Goal: Task Accomplishment & Management: Complete application form

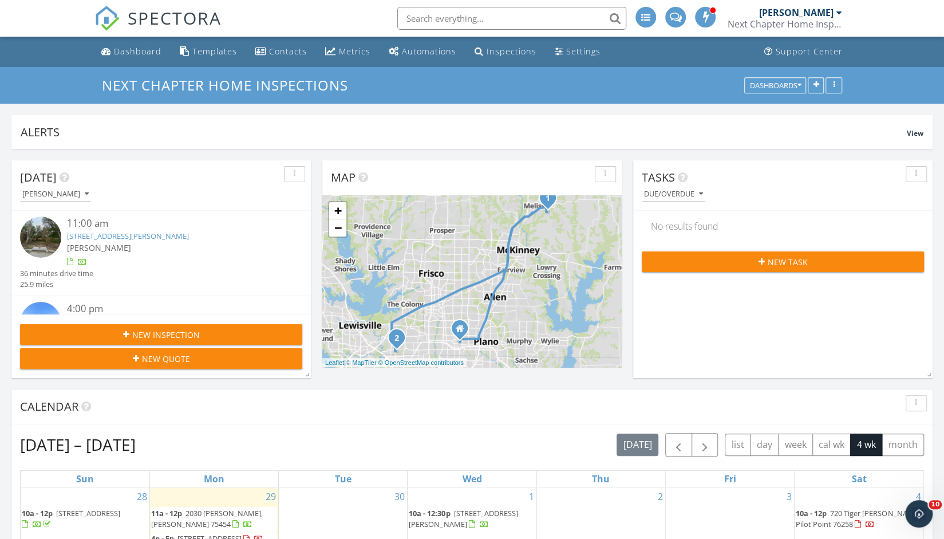
scroll to position [1574, 961]
click at [217, 335] on div "New Inspection" at bounding box center [161, 334] width 264 height 12
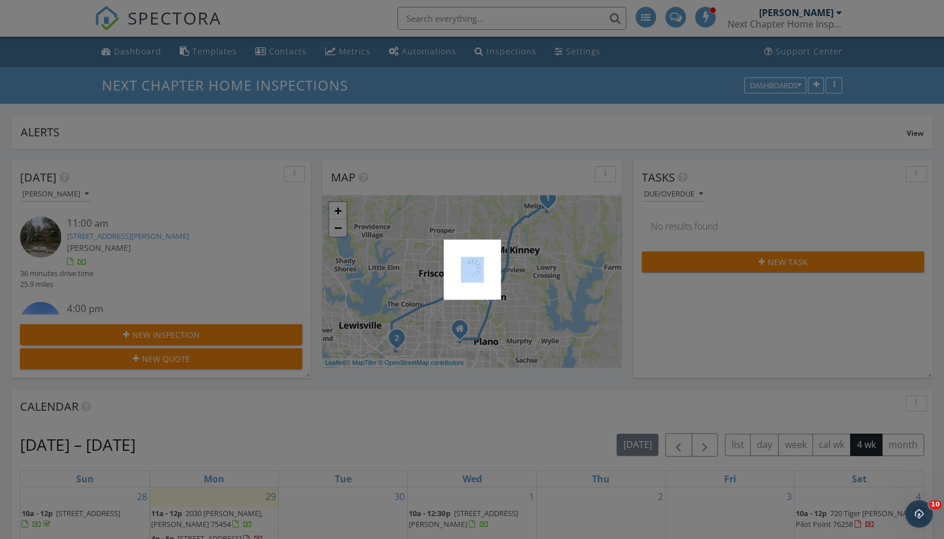
click at [217, 335] on div at bounding box center [472, 269] width 944 height 539
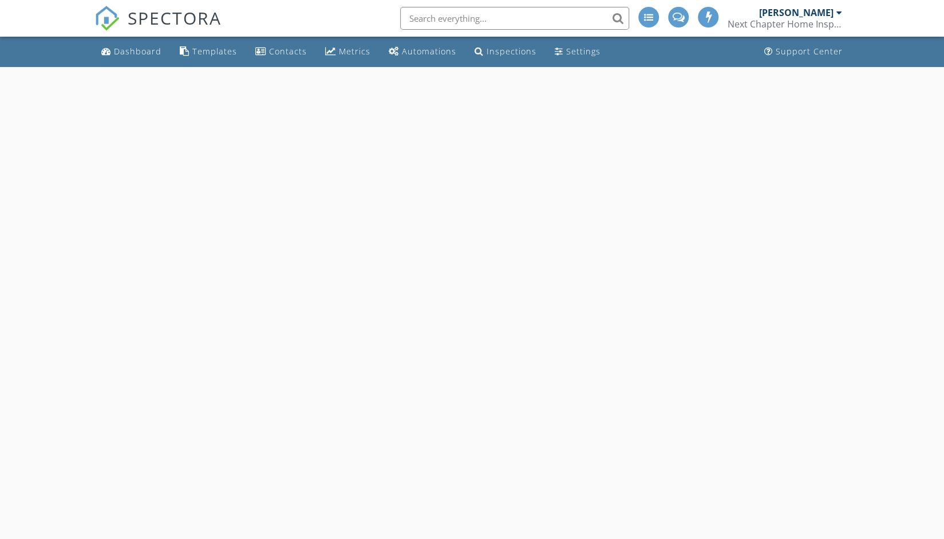
select select "8"
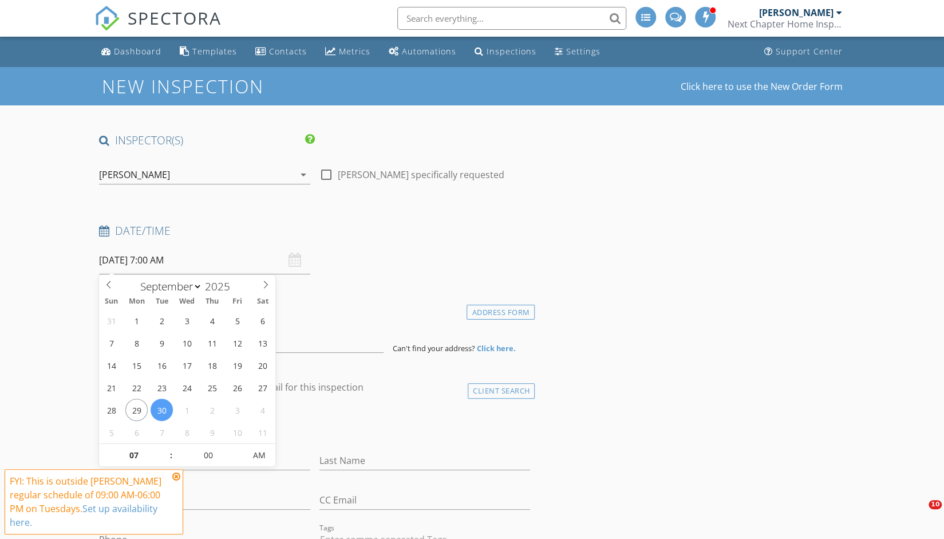
click at [166, 264] on input "[DATE] 7:00 AM" at bounding box center [204, 260] width 211 height 28
type input "05"
type input "[DATE] 7:05 AM"
click at [239, 445] on span at bounding box center [239, 449] width 8 height 11
type input "10"
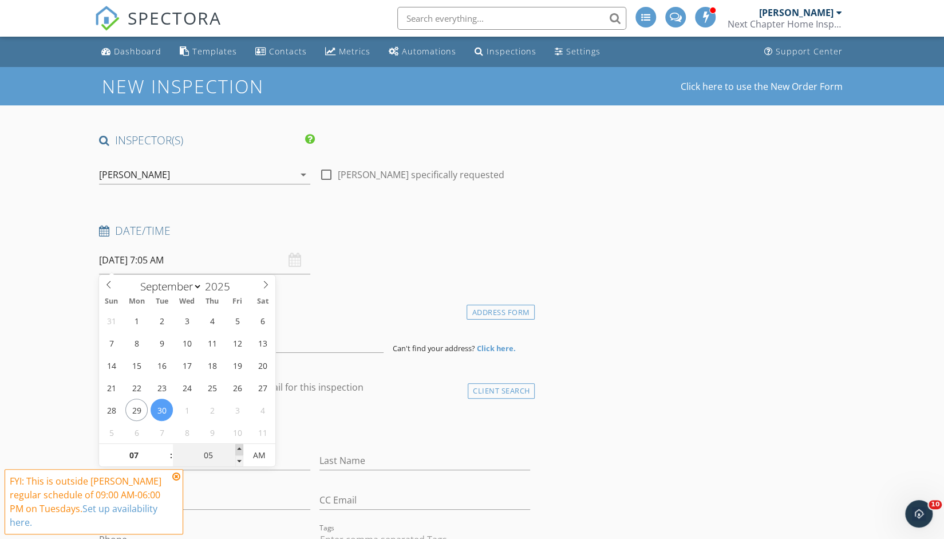
type input "[DATE] 7:10 AM"
click at [239, 445] on span at bounding box center [239, 449] width 8 height 11
type input "05"
type input "[DATE] 7:05 AM"
click at [239, 462] on span at bounding box center [239, 460] width 8 height 11
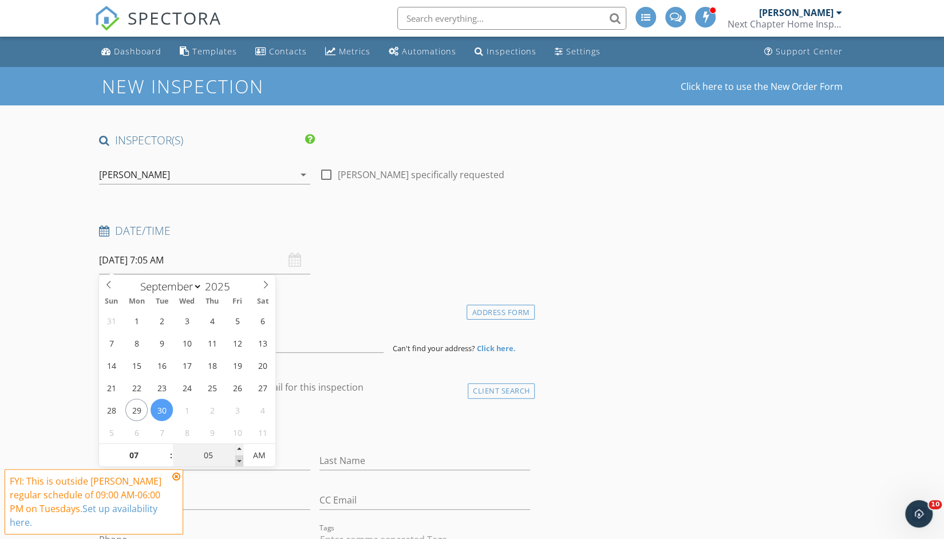
type input "00"
type input "[DATE] 7:00 AM"
click at [239, 462] on span at bounding box center [239, 460] width 8 height 11
type input "08"
type input "[DATE] 8:00 AM"
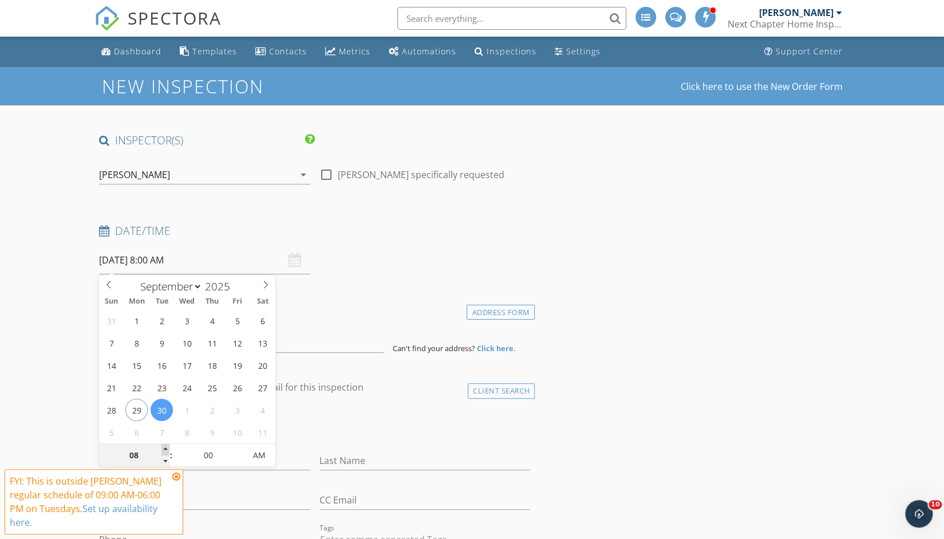
click at [167, 446] on span at bounding box center [165, 449] width 8 height 11
type input "09"
type input "[DATE] 9:00 AM"
click at [167, 446] on span at bounding box center [165, 449] width 8 height 11
type input "10"
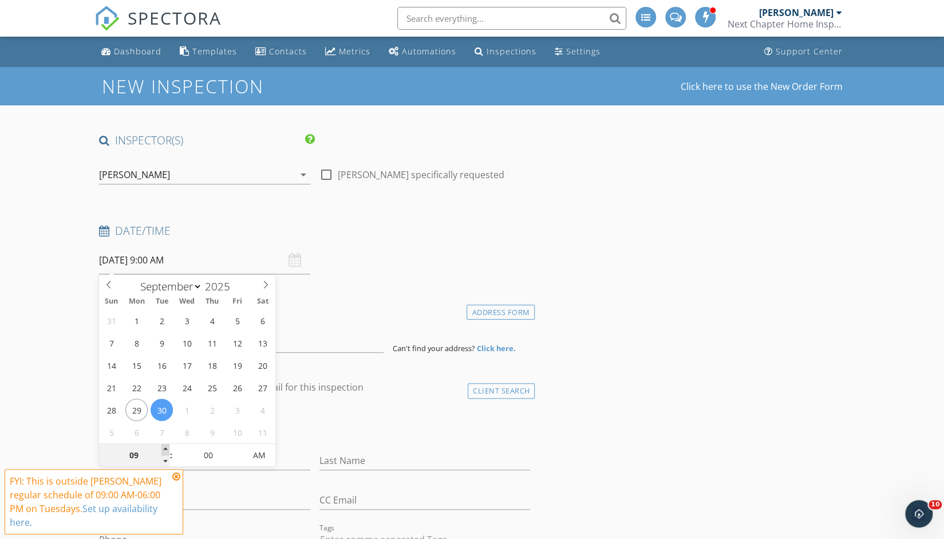
type input "[DATE] 10:00 AM"
click at [167, 446] on span at bounding box center [165, 449] width 8 height 11
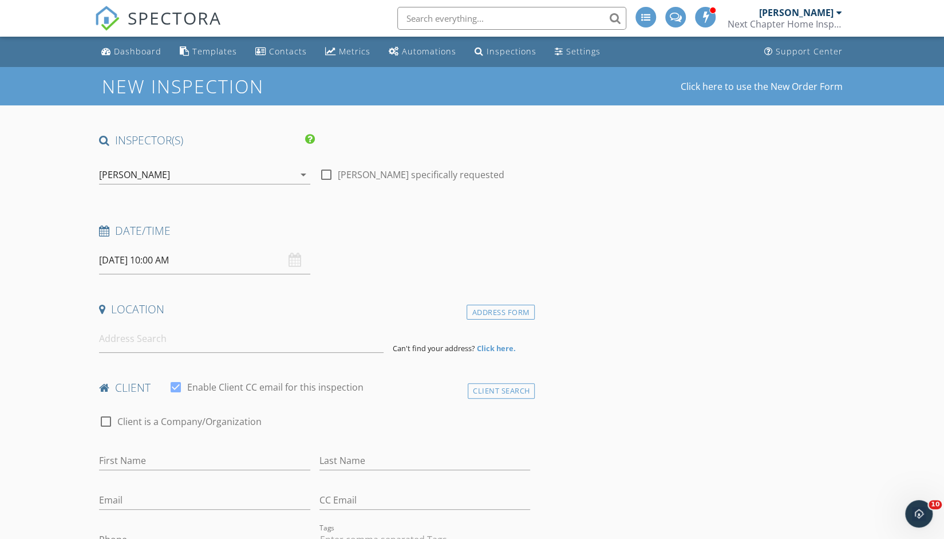
click at [358, 438] on div "check_box_outline_blank Client is a Company/Organization" at bounding box center [314, 427] width 431 height 30
click at [223, 347] on input at bounding box center [241, 338] width 284 height 28
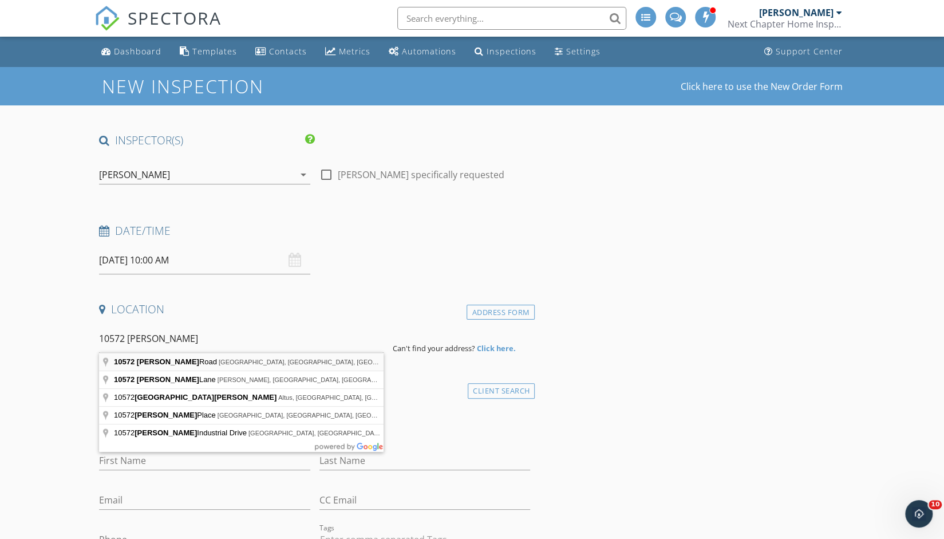
type input "[STREET_ADDRESS][PERSON_NAME]"
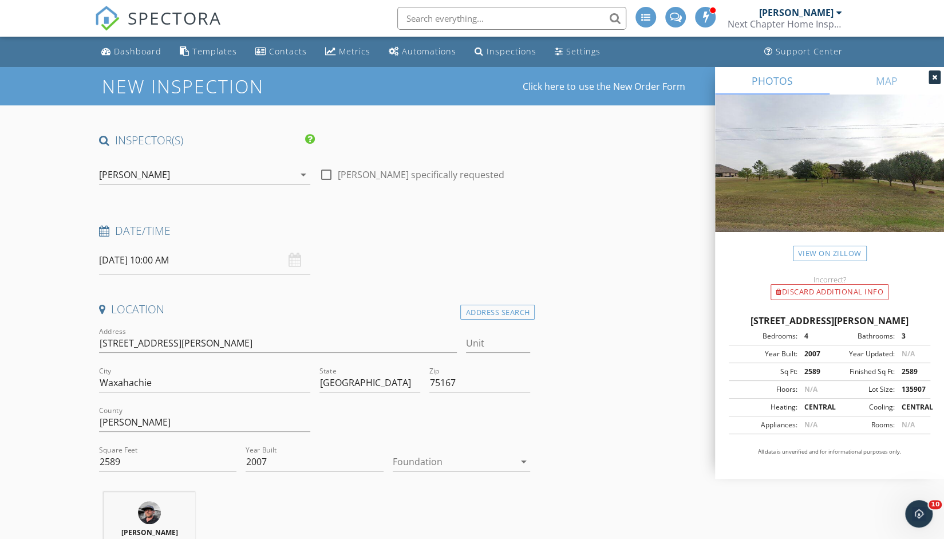
click at [465, 456] on div at bounding box center [454, 461] width 122 height 18
click at [453, 485] on div "Slab" at bounding box center [461, 491] width 119 height 14
click at [488, 507] on div "[PERSON_NAME] 55.0 miles (an hour)" at bounding box center [314, 539] width 441 height 95
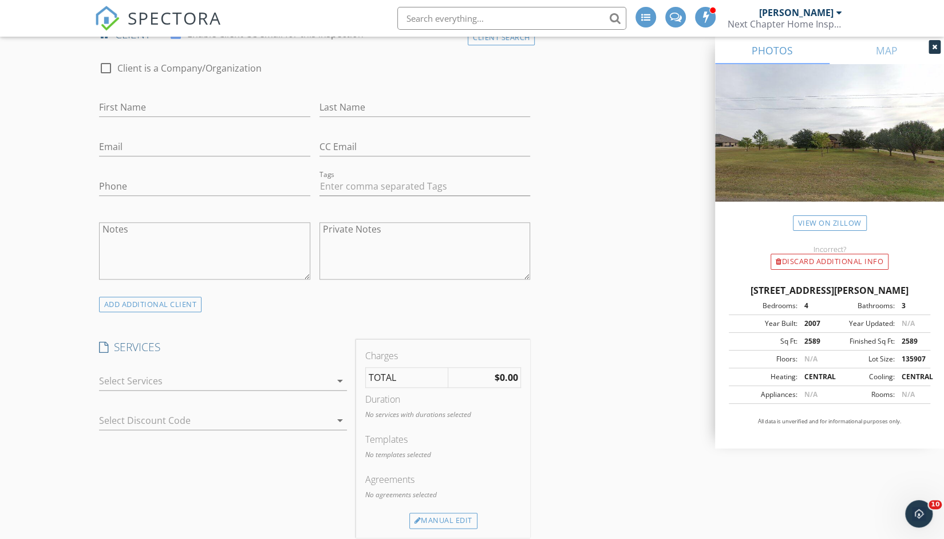
scroll to position [589, 0]
click at [205, 104] on input "First Name" at bounding box center [204, 105] width 211 height 19
type input "[PERSON_NAME]"
type input "Sharp"
click at [177, 144] on input "Email" at bounding box center [204, 145] width 211 height 19
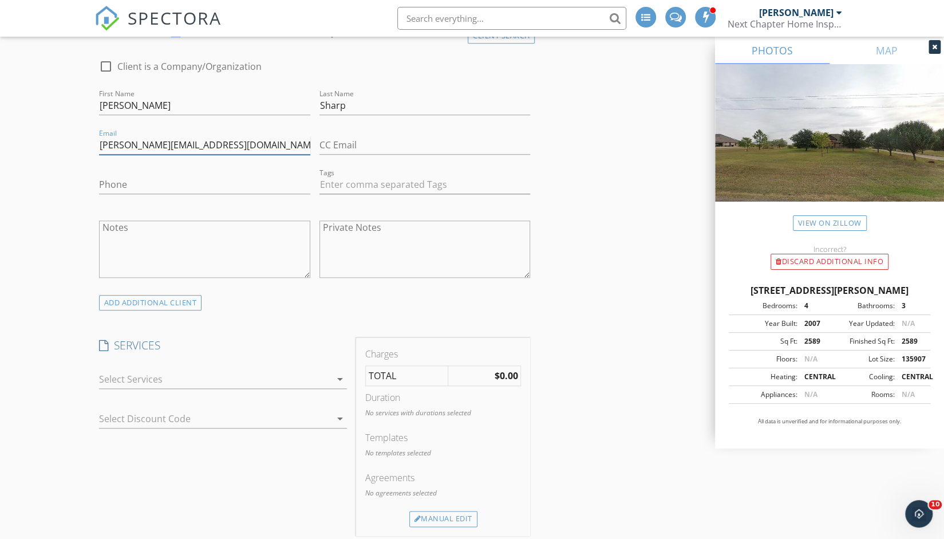
type input "[PERSON_NAME][EMAIL_ADDRESS][DOMAIN_NAME]"
click at [164, 186] on input "Phone" at bounding box center [204, 184] width 211 height 19
type input "[PHONE_NUMBER]"
click at [338, 375] on icon "arrow_drop_down" at bounding box center [340, 379] width 14 height 14
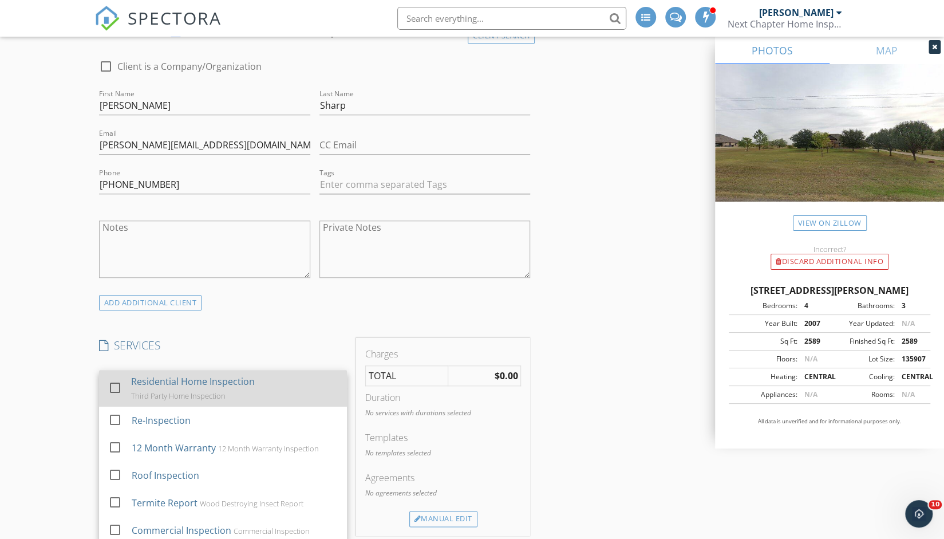
click at [113, 385] on div at bounding box center [114, 387] width 19 height 19
checkbox input "true"
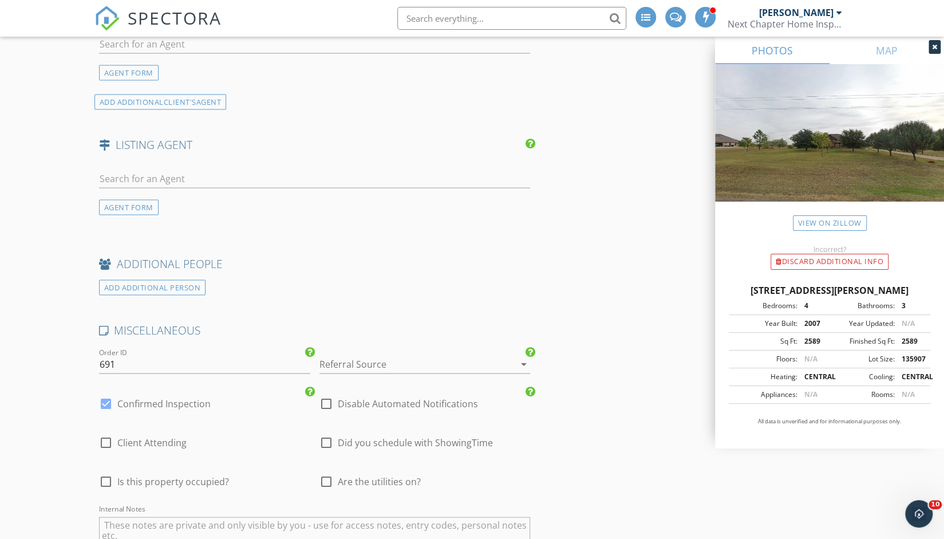
scroll to position [1578, 0]
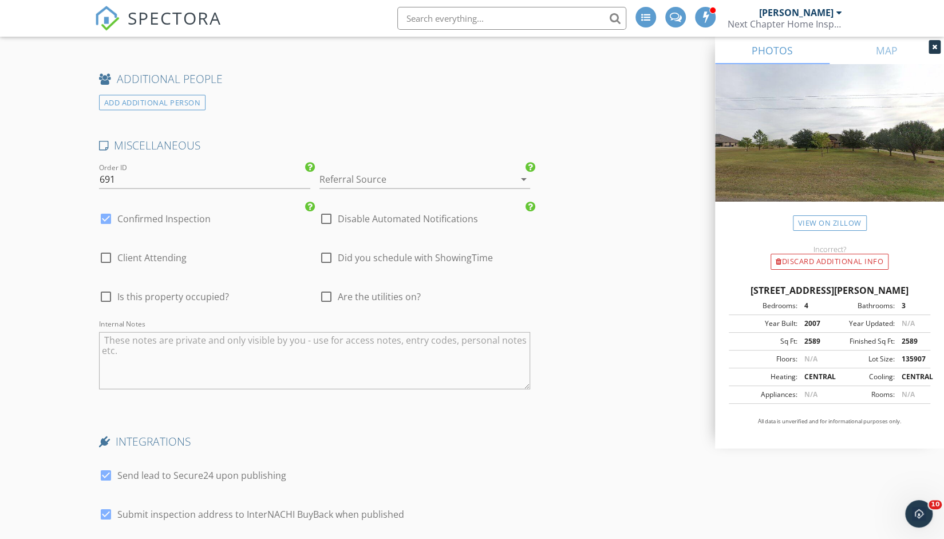
click at [445, 176] on div at bounding box center [408, 179] width 179 height 18
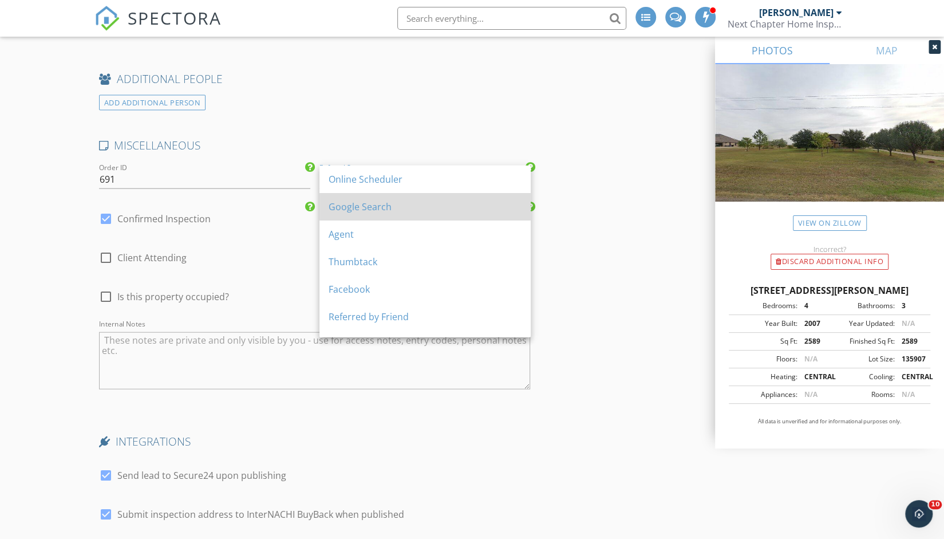
click at [375, 215] on div "Google Search" at bounding box center [424, 206] width 193 height 27
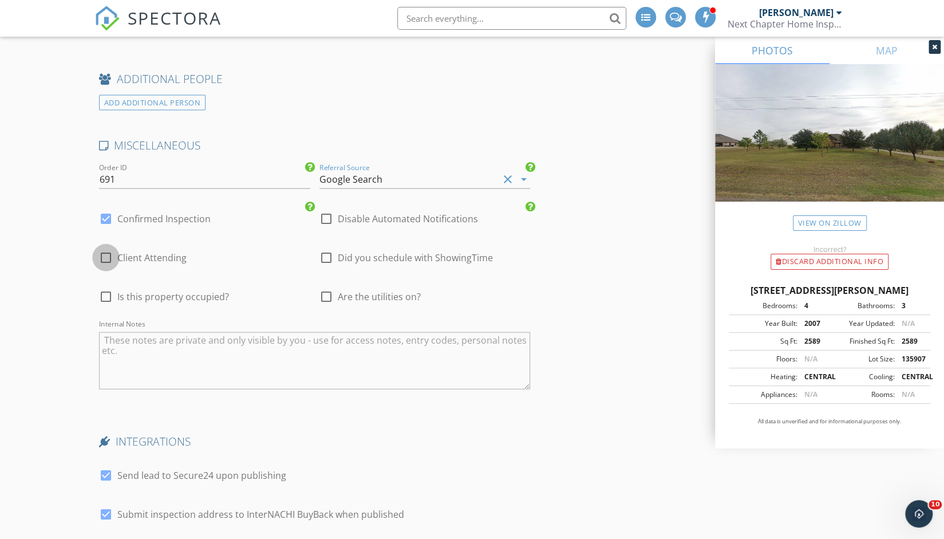
click at [109, 257] on div at bounding box center [105, 257] width 19 height 19
checkbox input "true"
click at [105, 291] on div at bounding box center [105, 296] width 19 height 19
checkbox input "true"
click at [328, 295] on div at bounding box center [325, 296] width 19 height 19
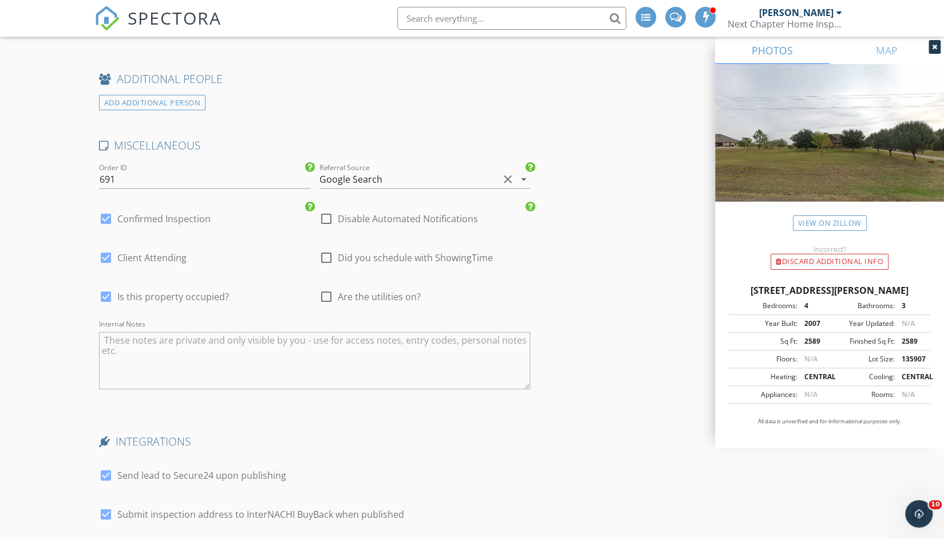
checkbox input "true"
click at [325, 256] on div at bounding box center [325, 257] width 19 height 19
checkbox input "true"
click at [106, 508] on div at bounding box center [105, 513] width 19 height 19
checkbox input "false"
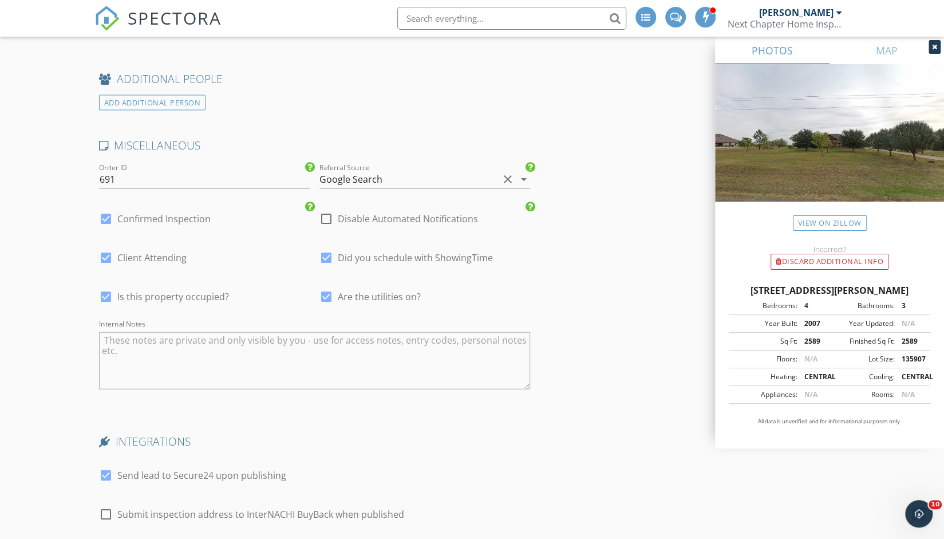
click at [103, 472] on div at bounding box center [105, 474] width 19 height 19
checkbox input "false"
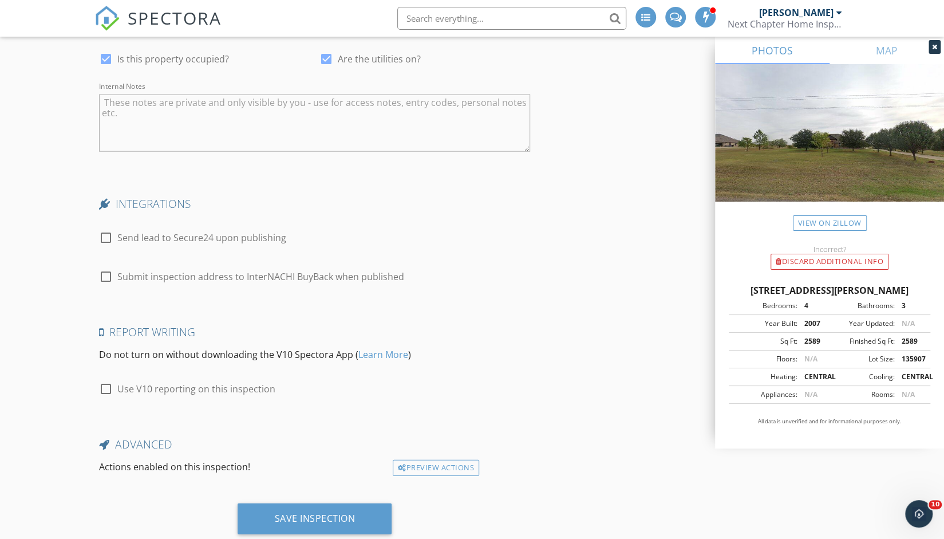
scroll to position [1842, 0]
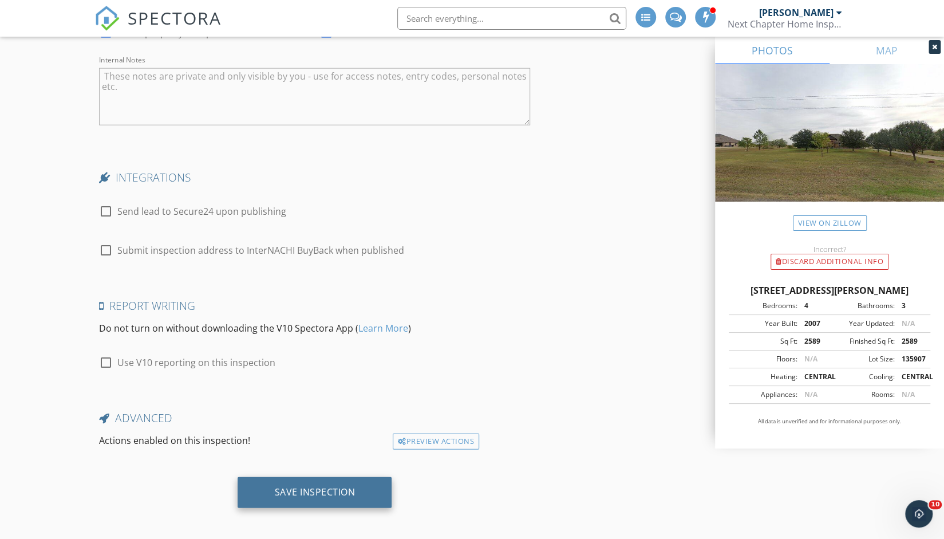
click at [322, 486] on div "Save Inspection" at bounding box center [314, 491] width 81 height 11
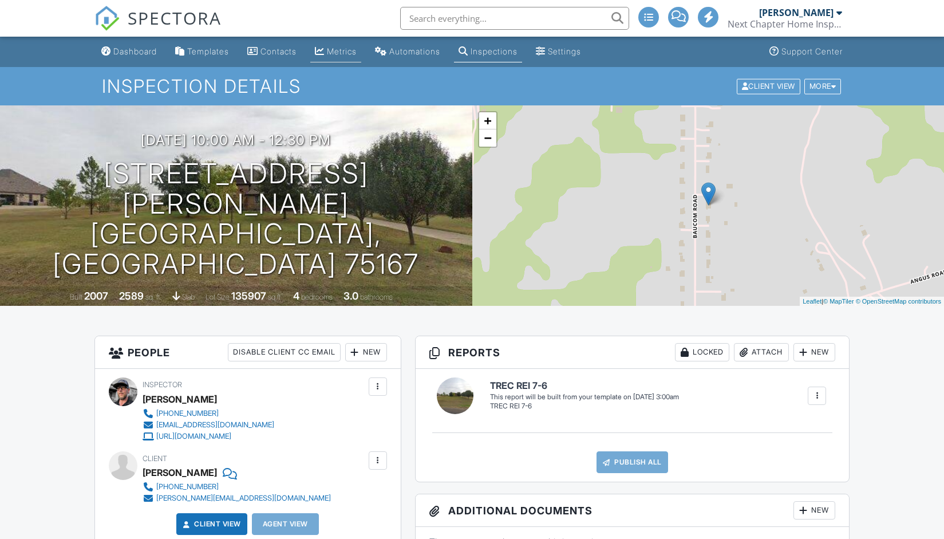
drag, startPoint x: 0, startPoint y: 0, endPoint x: 365, endPoint y: 58, distance: 369.7
click at [361, 58] on link "Metrics" at bounding box center [335, 51] width 51 height 21
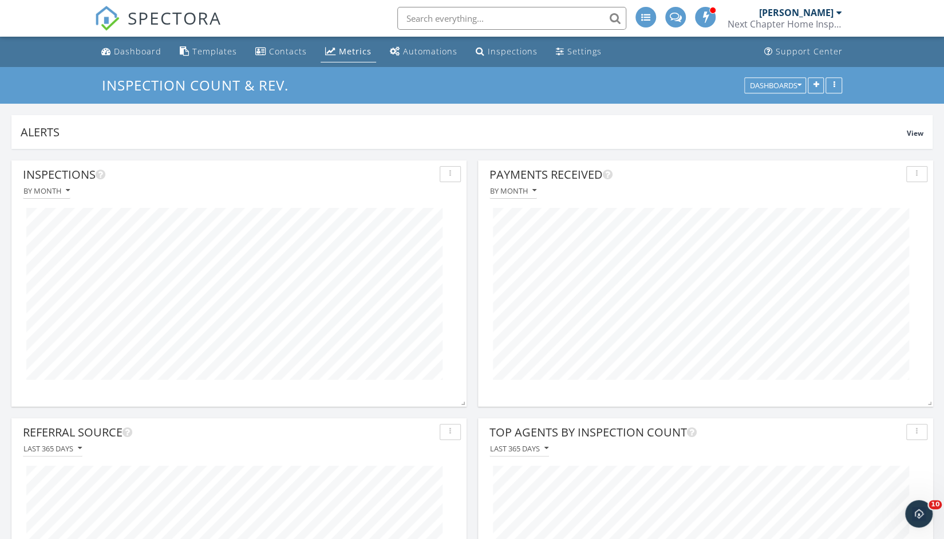
click at [359, 53] on div "Metrics" at bounding box center [355, 51] width 33 height 11
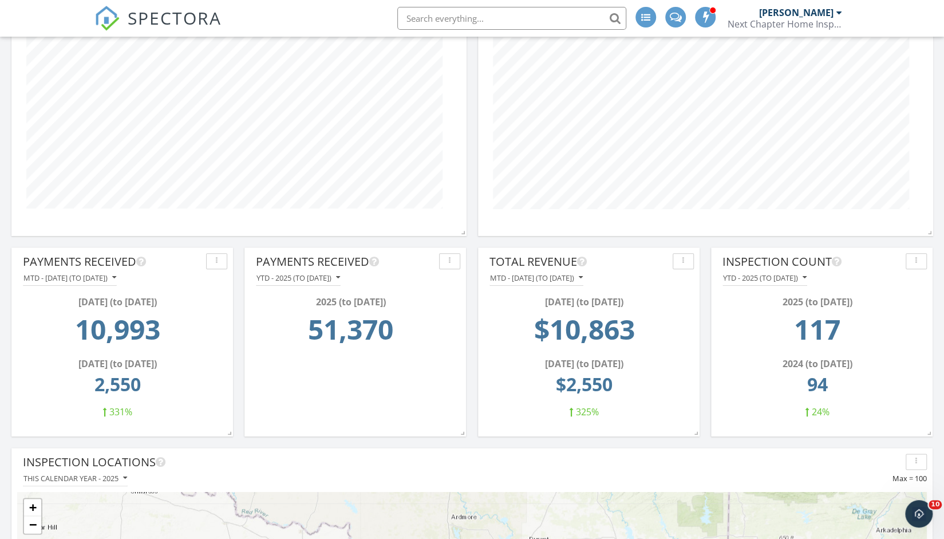
scroll to position [691, 0]
